Goal: Information Seeking & Learning: Learn about a topic

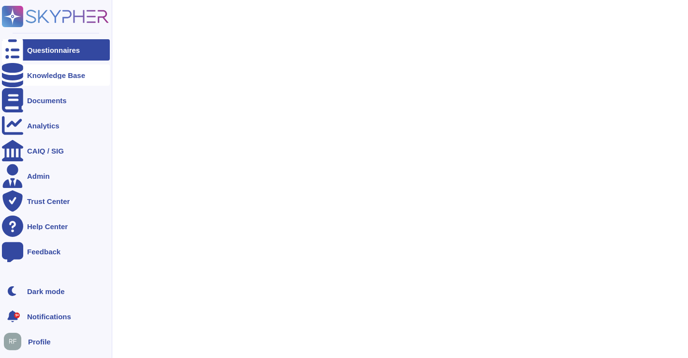
click at [18, 76] on div at bounding box center [12, 74] width 21 height 21
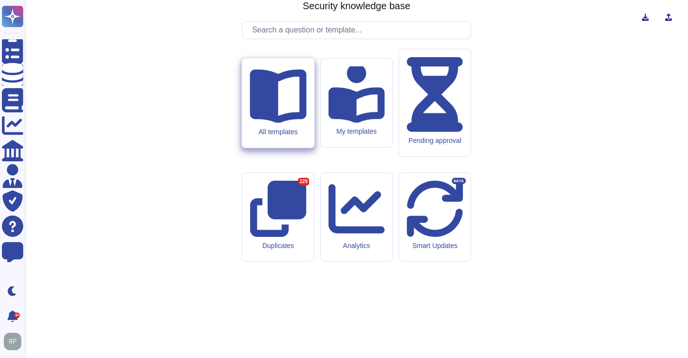
click at [277, 123] on icon at bounding box center [278, 97] width 57 height 54
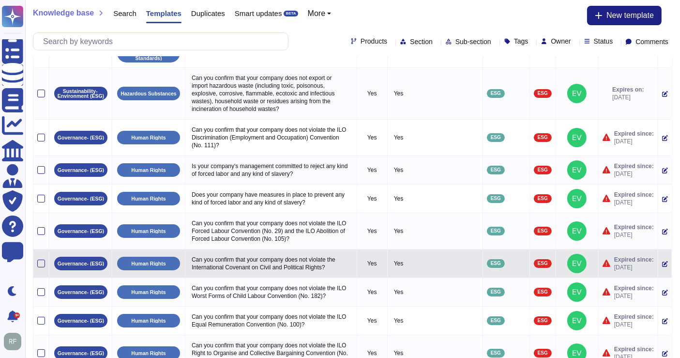
scroll to position [108, 0]
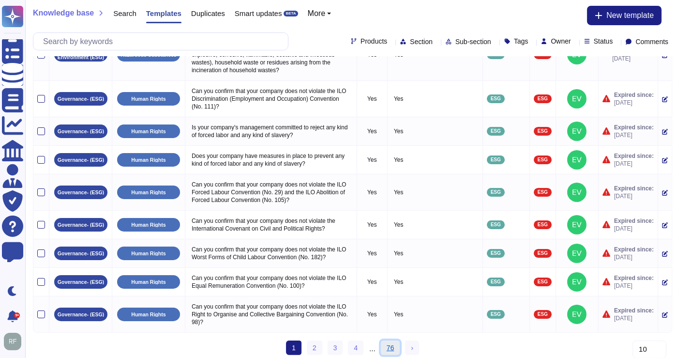
click at [388, 340] on link "76" at bounding box center [390, 347] width 19 height 15
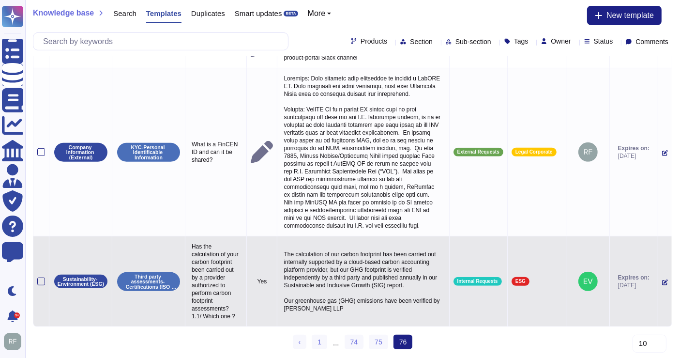
scroll to position [410, 0]
click at [465, 279] on span "Internal Requests" at bounding box center [477, 281] width 41 height 5
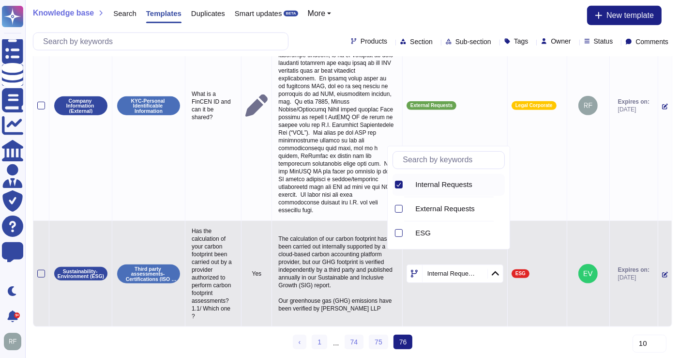
click at [401, 183] on icon at bounding box center [398, 184] width 5 height 5
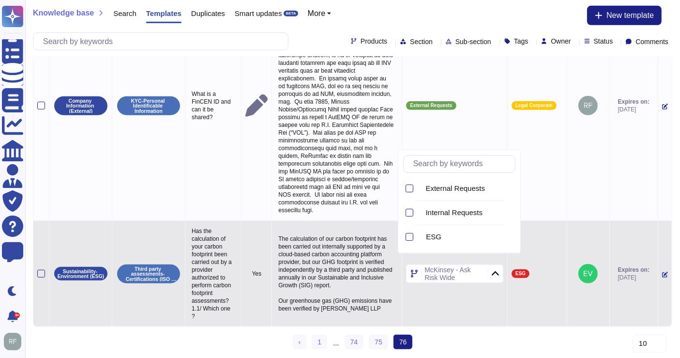
scroll to position [611, 0]
click at [407, 212] on div at bounding box center [409, 213] width 8 height 8
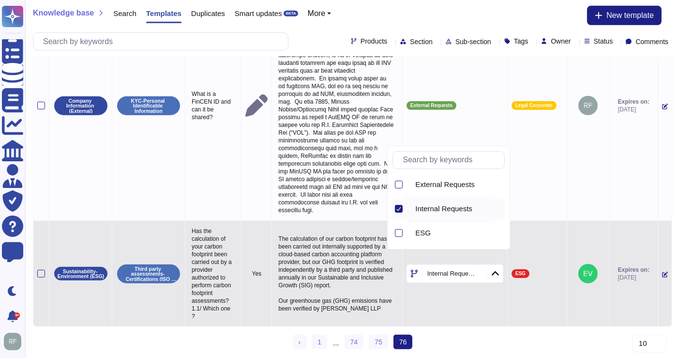
drag, startPoint x: 402, startPoint y: 208, endPoint x: 400, endPoint y: 202, distance: 5.7
click at [401, 207] on div at bounding box center [399, 209] width 8 height 8
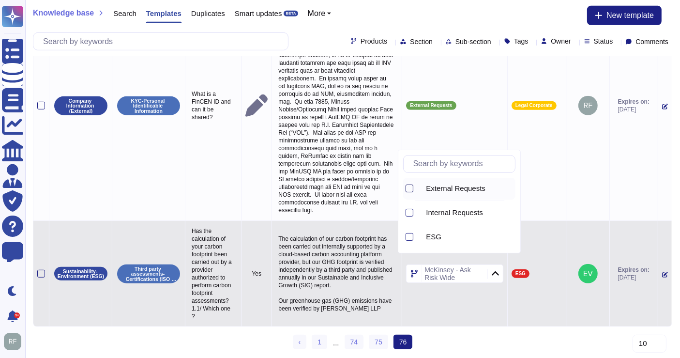
click at [405, 188] on div at bounding box center [409, 188] width 8 height 8
click at [400, 233] on div at bounding box center [398, 237] width 8 height 8
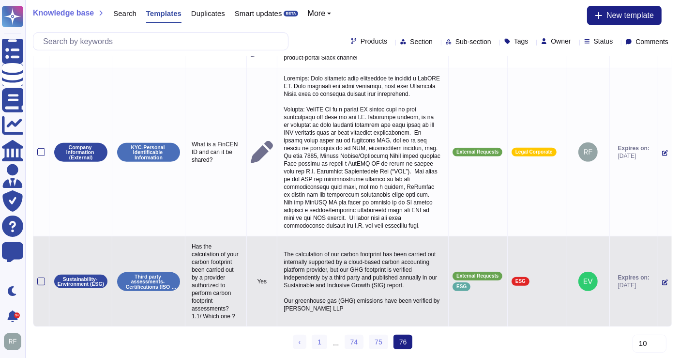
scroll to position [410, 0]
click at [451, 302] on td "External Requests ESG" at bounding box center [477, 281] width 59 height 90
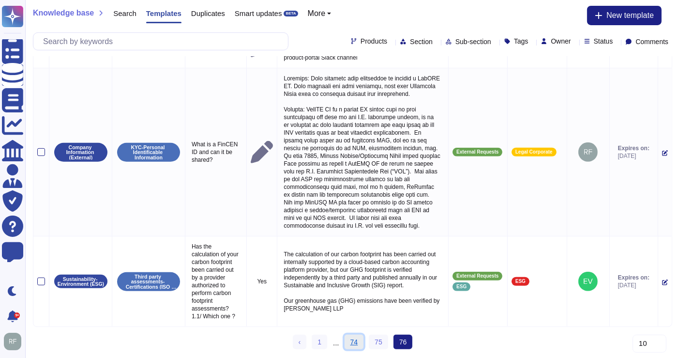
click at [353, 338] on link "74" at bounding box center [353, 341] width 19 height 15
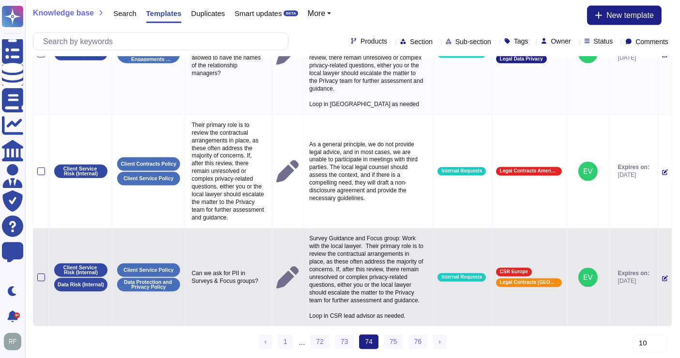
scroll to position [1713, 0]
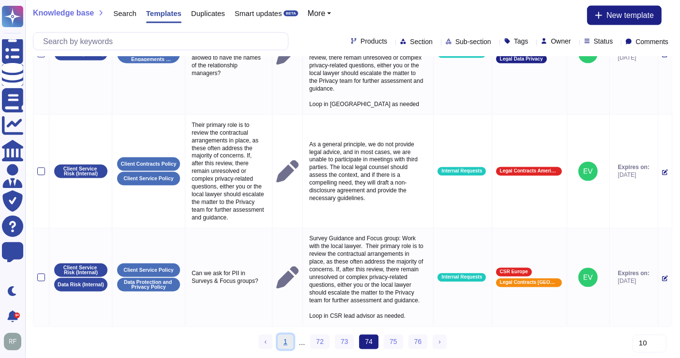
click at [289, 342] on link "1" at bounding box center [285, 341] width 15 height 15
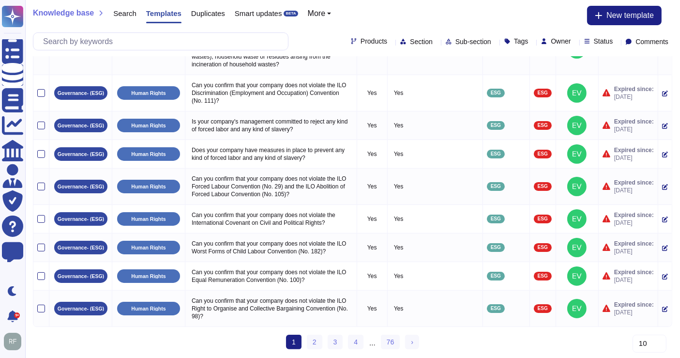
scroll to position [108, 0]
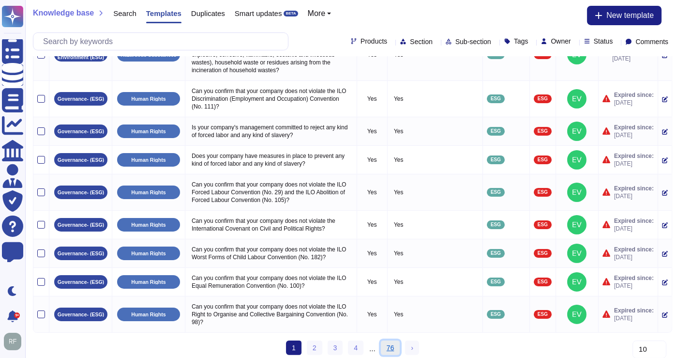
click at [392, 341] on link "76" at bounding box center [390, 347] width 19 height 15
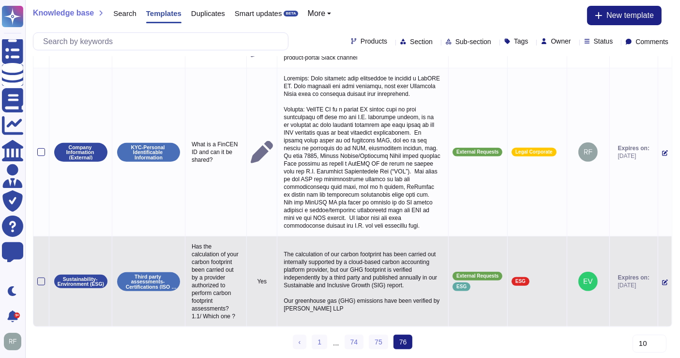
click at [482, 271] on div "External Requests ESG" at bounding box center [477, 280] width 51 height 19
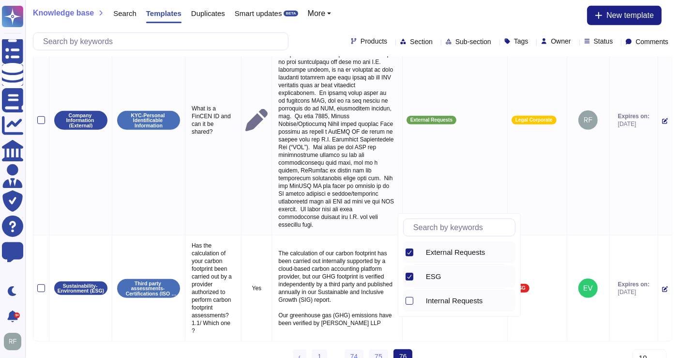
scroll to position [580, 0]
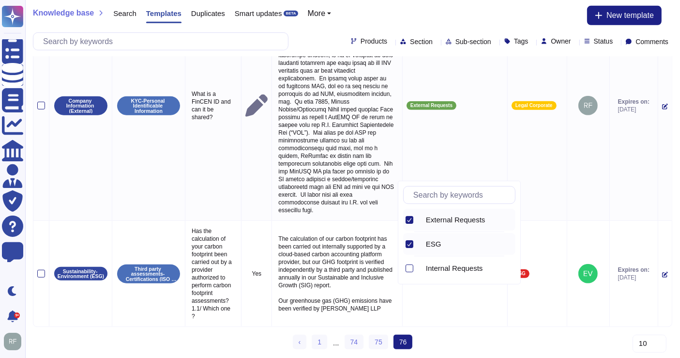
click at [411, 221] on icon at bounding box center [409, 219] width 5 height 5
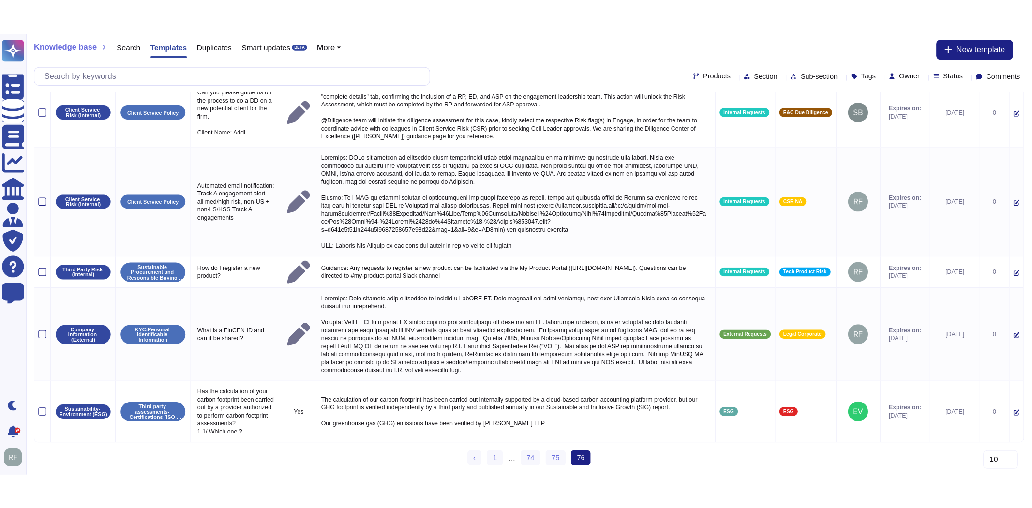
scroll to position [0, 0]
